Goal: Task Accomplishment & Management: Complete application form

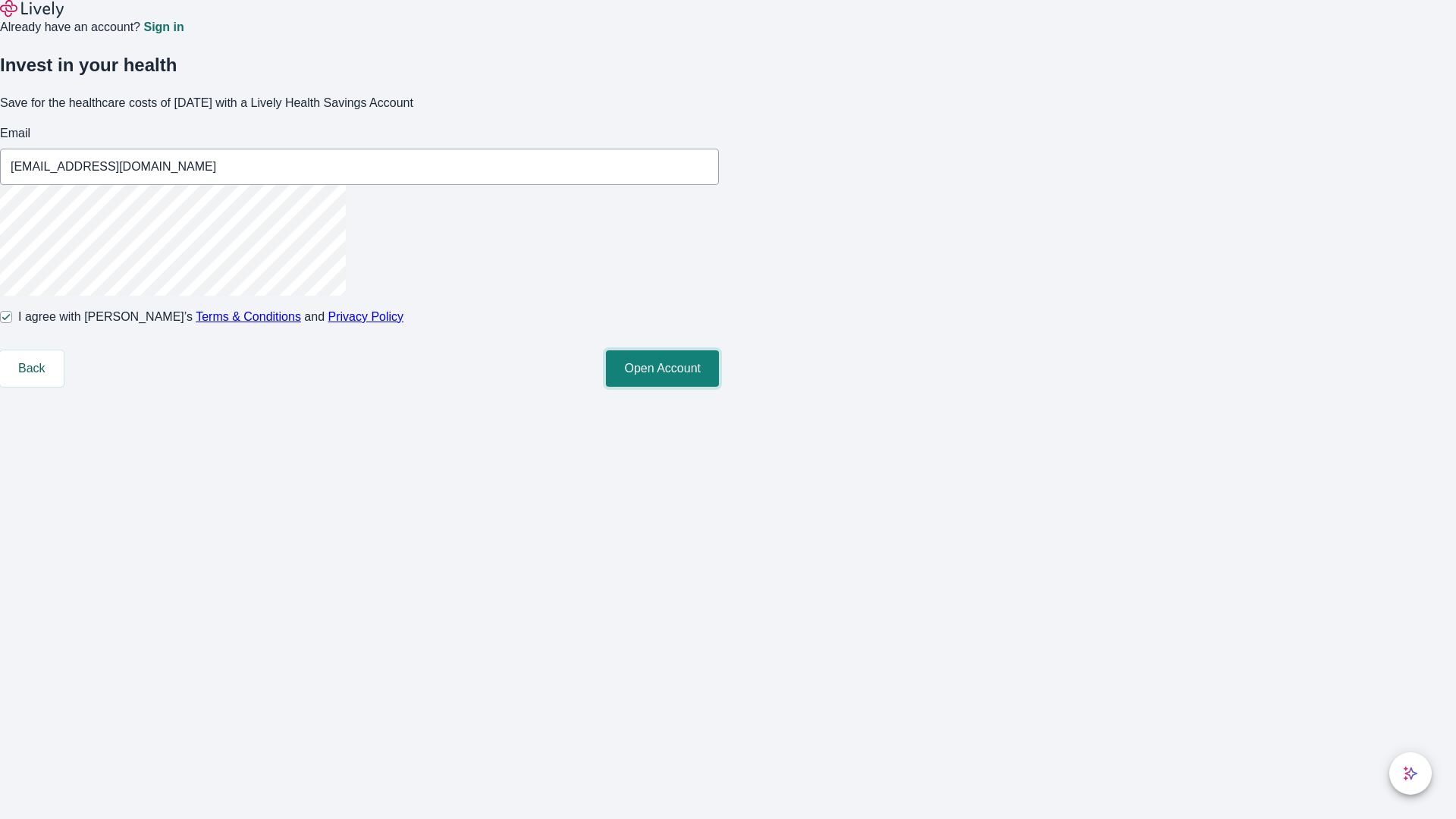
click at [719, 387] on button "Open Account" at bounding box center [662, 369] width 113 height 36
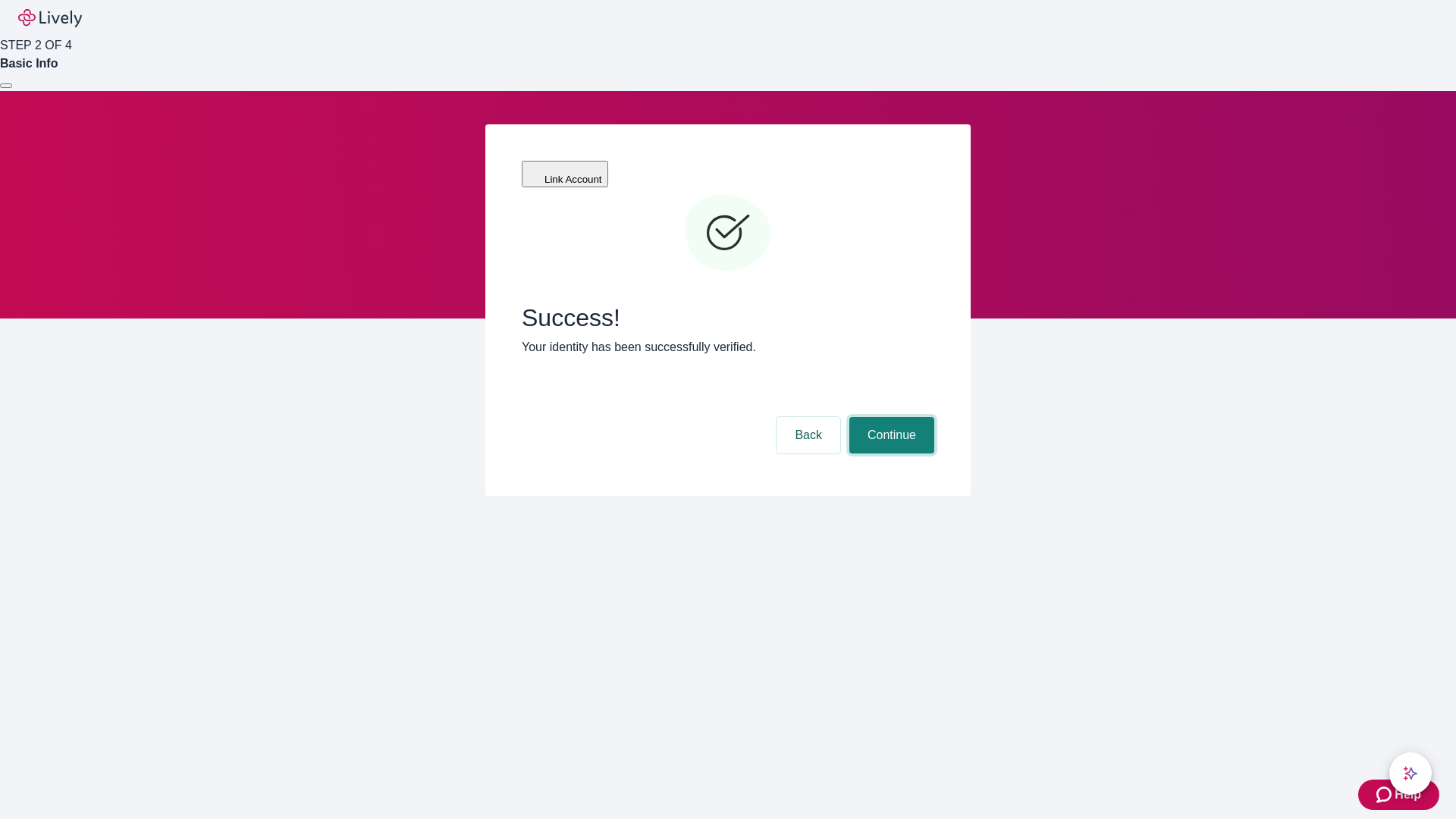
click at [890, 417] on button "Continue" at bounding box center [892, 435] width 85 height 36
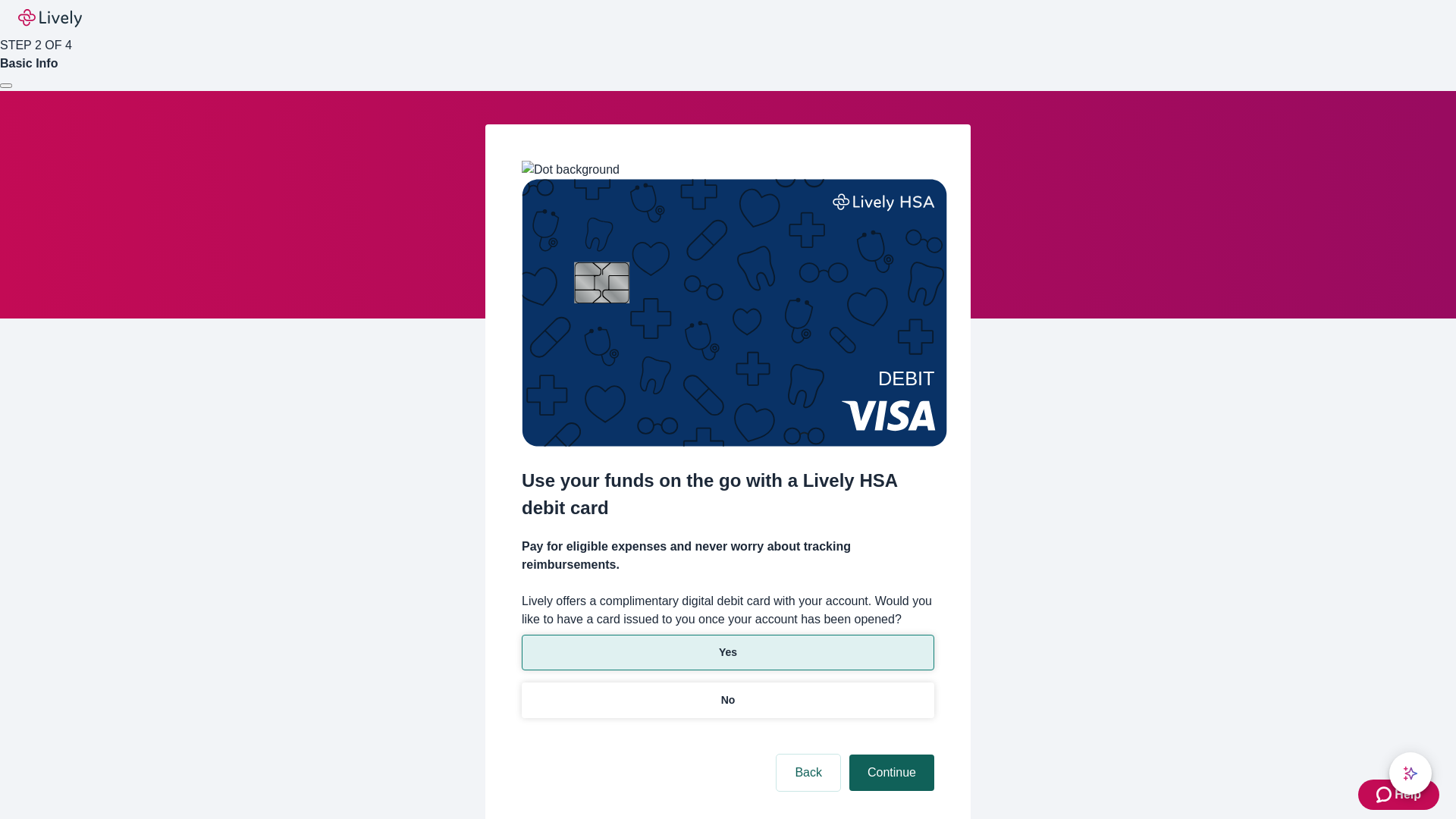
click at [727, 693] on p "No" at bounding box center [729, 701] width 15 height 16
click at [890, 755] on button "Continue" at bounding box center [892, 773] width 85 height 36
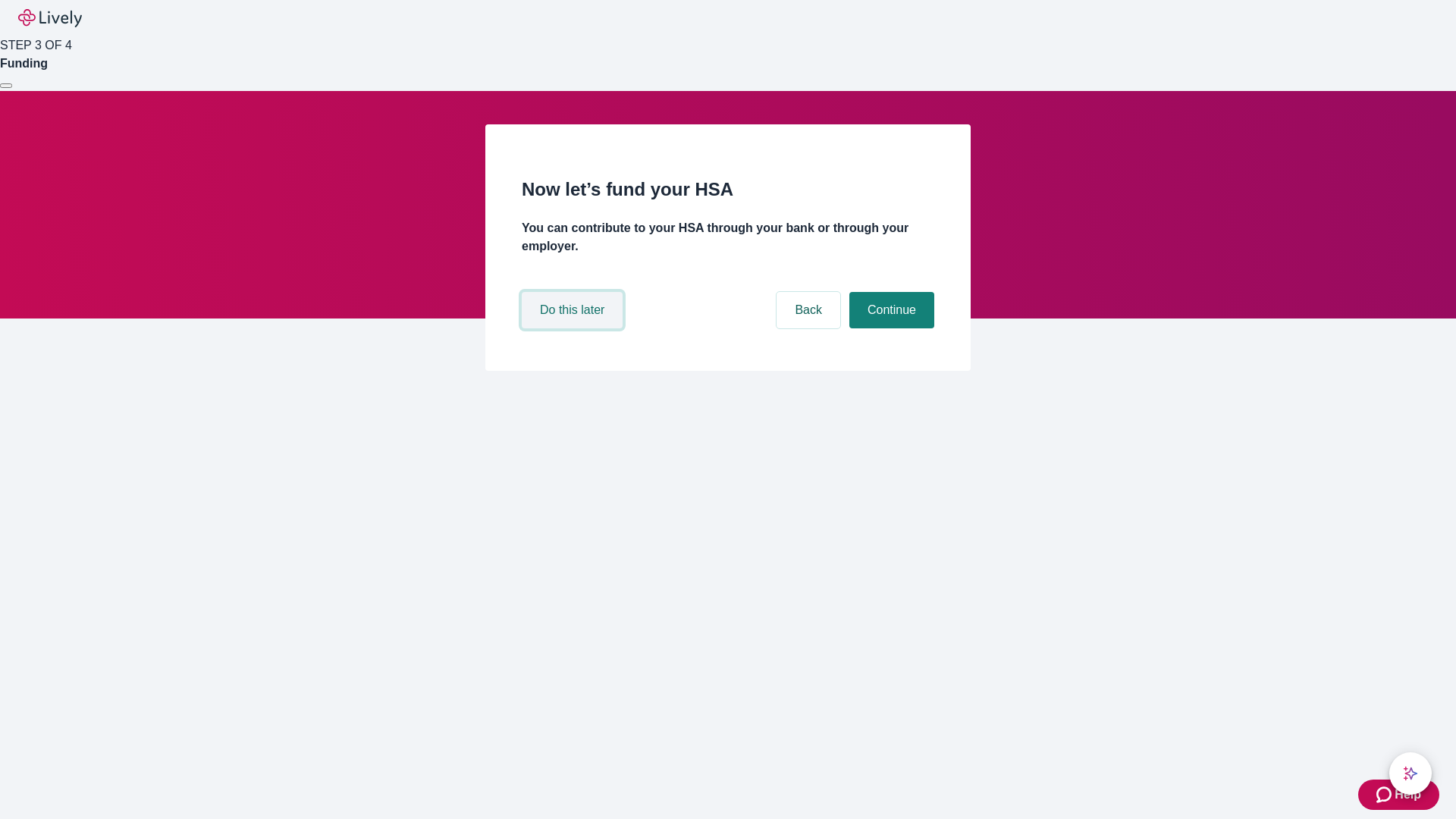
click at [574, 329] on button "Do this later" at bounding box center [572, 310] width 101 height 36
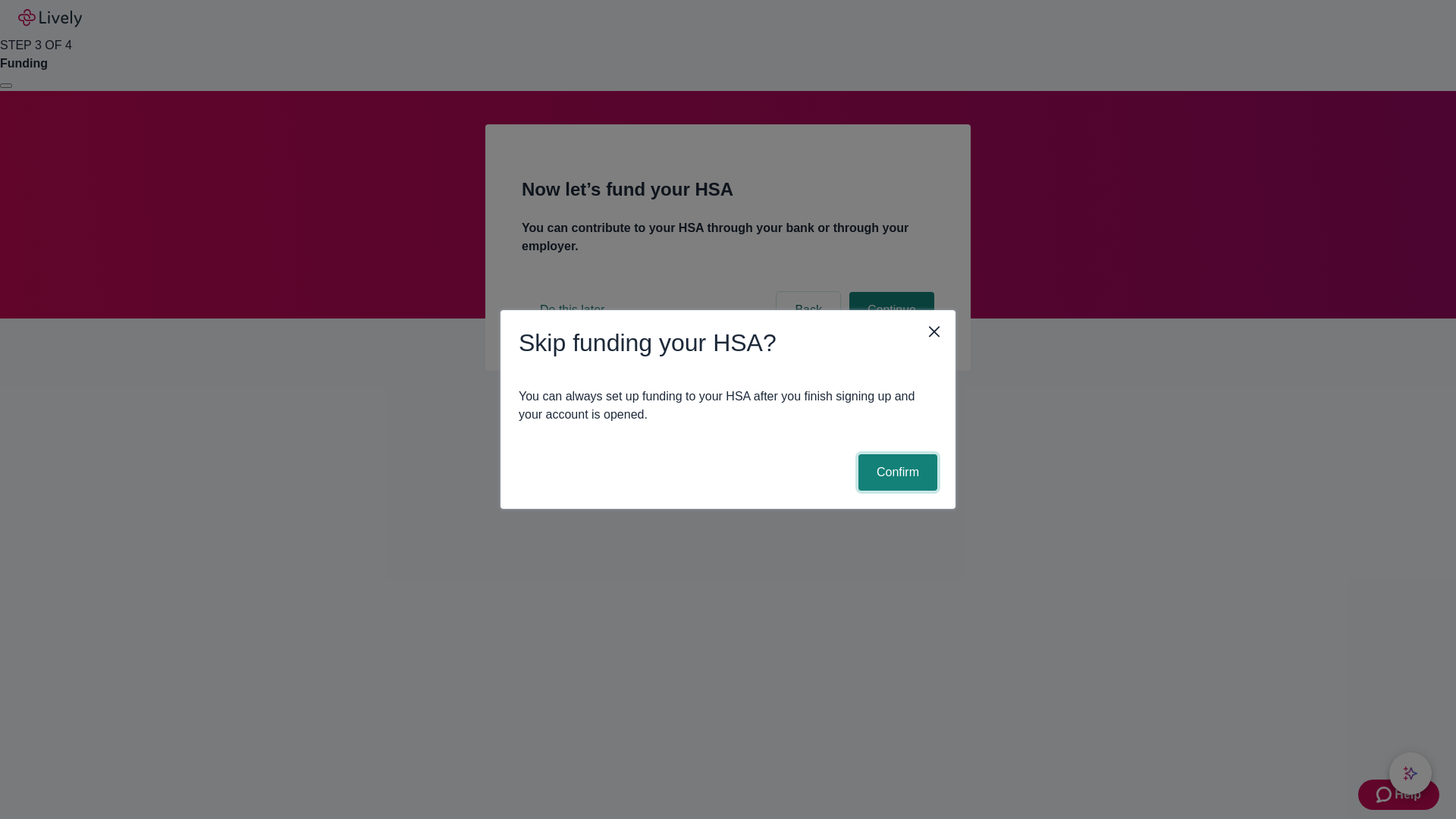
click at [896, 472] on button "Confirm" at bounding box center [897, 472] width 79 height 36
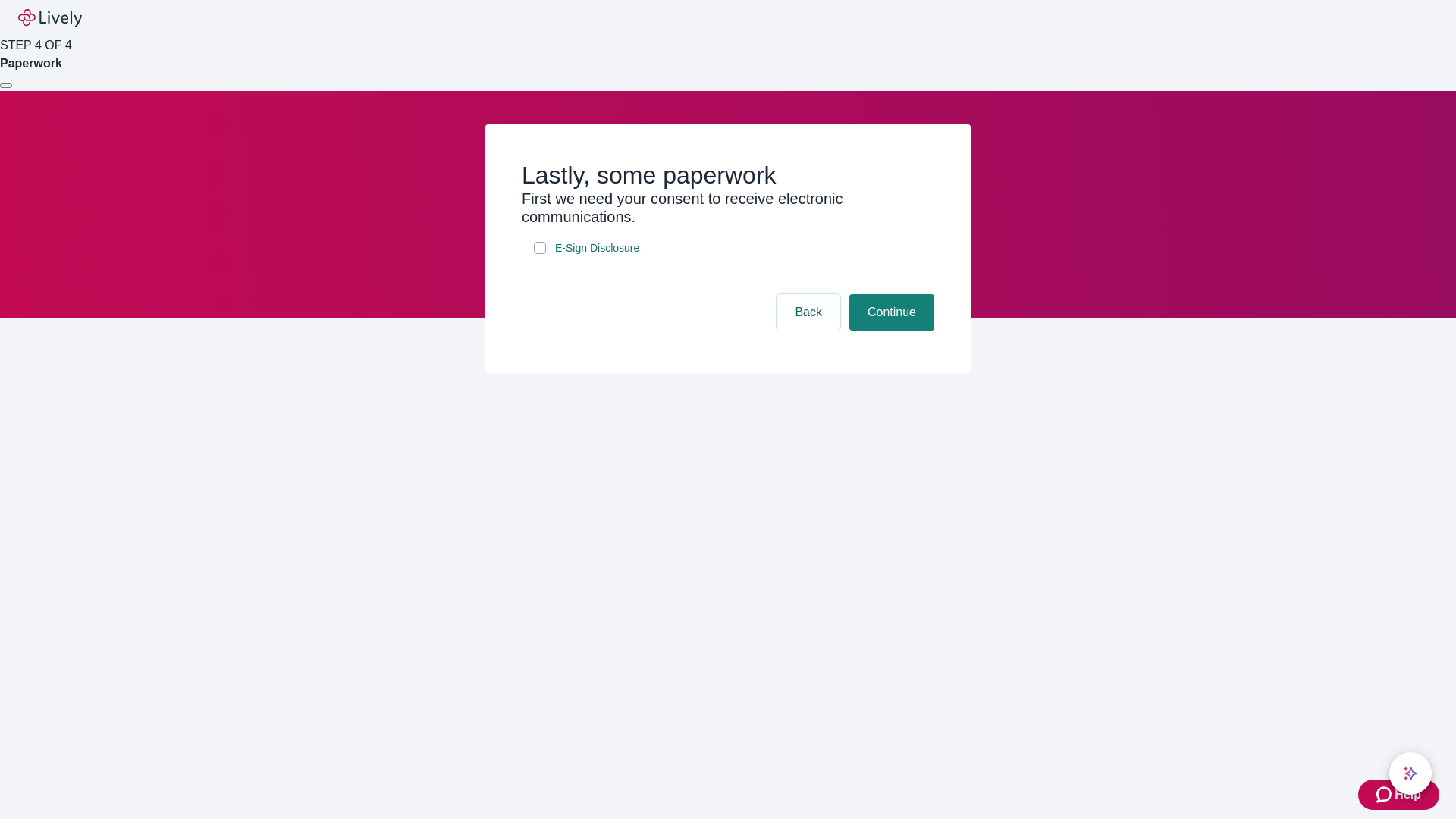
click at [540, 254] on input "E-Sign Disclosure" at bounding box center [539, 248] width 12 height 12
checkbox input "true"
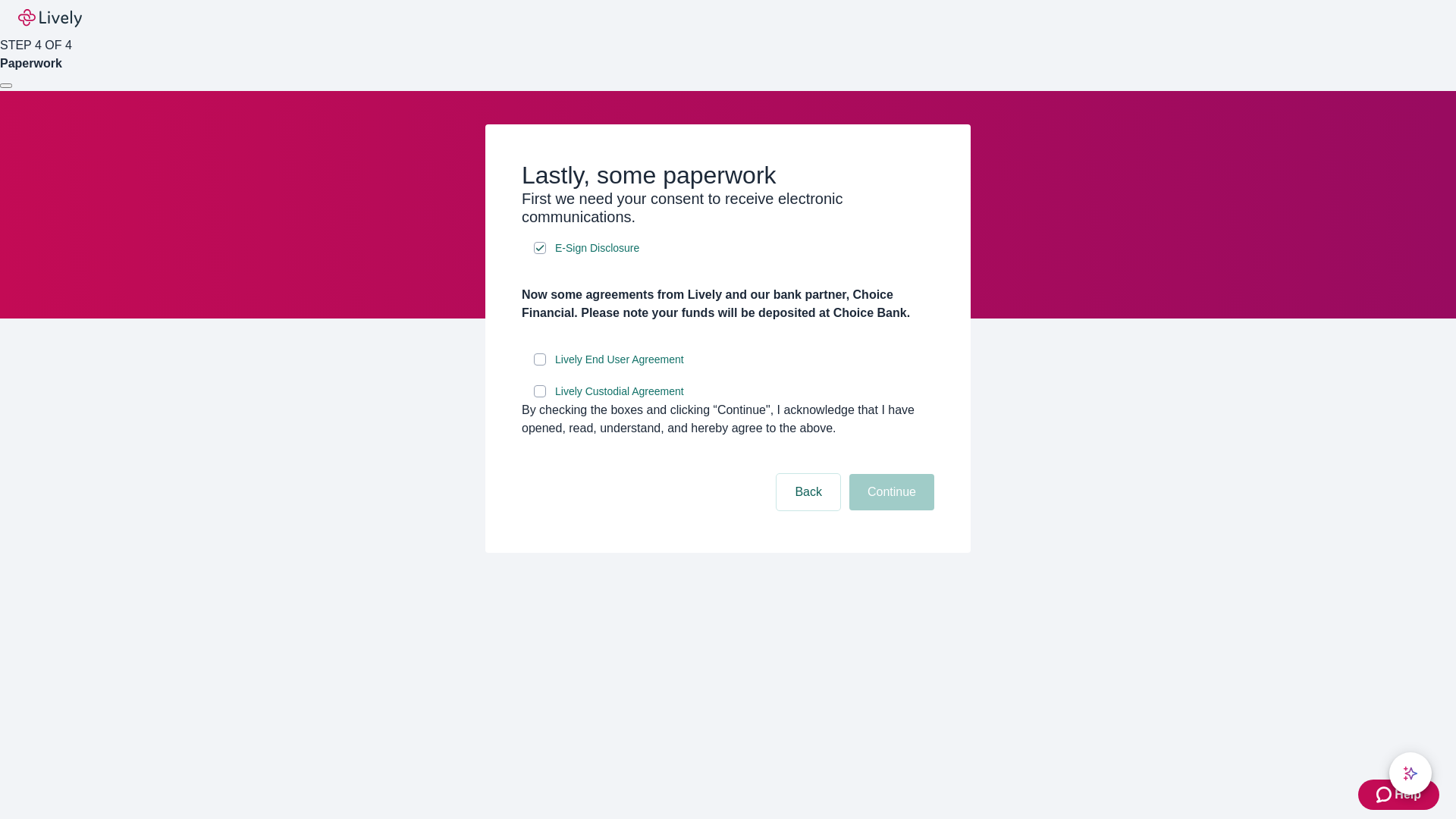
click at [540, 365] on input "Lively End User Agreement" at bounding box center [539, 359] width 12 height 12
checkbox input "true"
click at [540, 398] on input "Lively Custodial Agreement" at bounding box center [539, 391] width 12 height 12
checkbox input "true"
click at [890, 510] on button "Continue" at bounding box center [892, 492] width 85 height 36
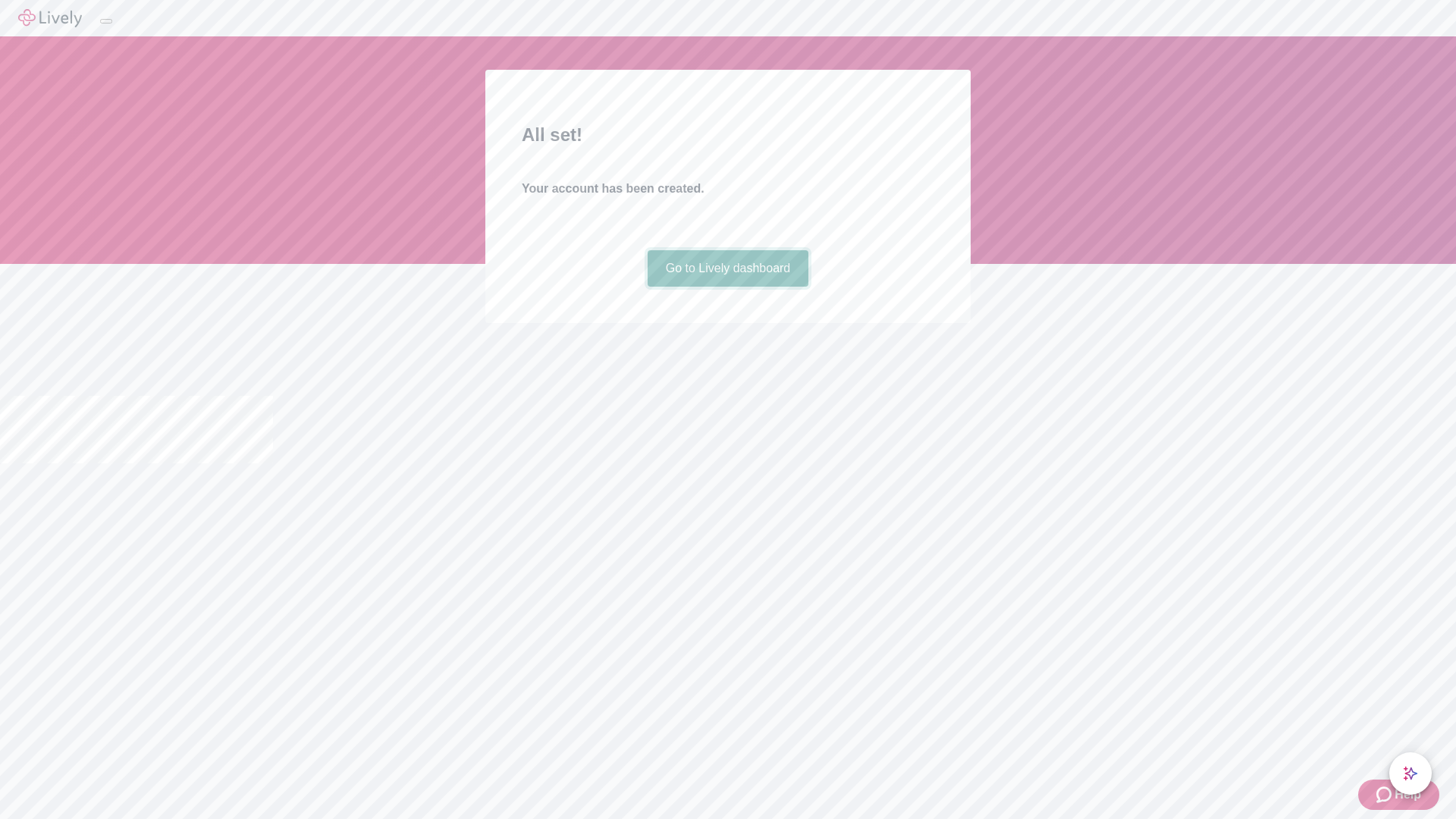
click at [727, 287] on link "Go to Lively dashboard" at bounding box center [728, 268] width 161 height 36
